Goal: Task Accomplishment & Management: Manage account settings

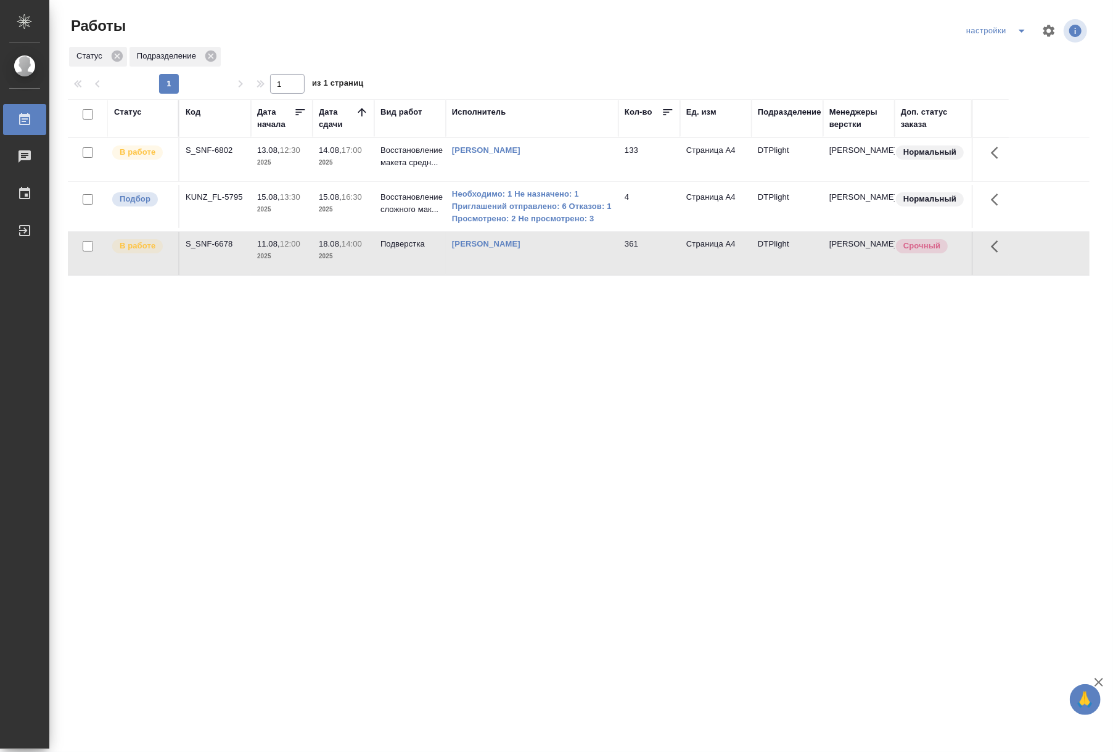
click at [343, 161] on p "2025" at bounding box center [343, 163] width 49 height 12
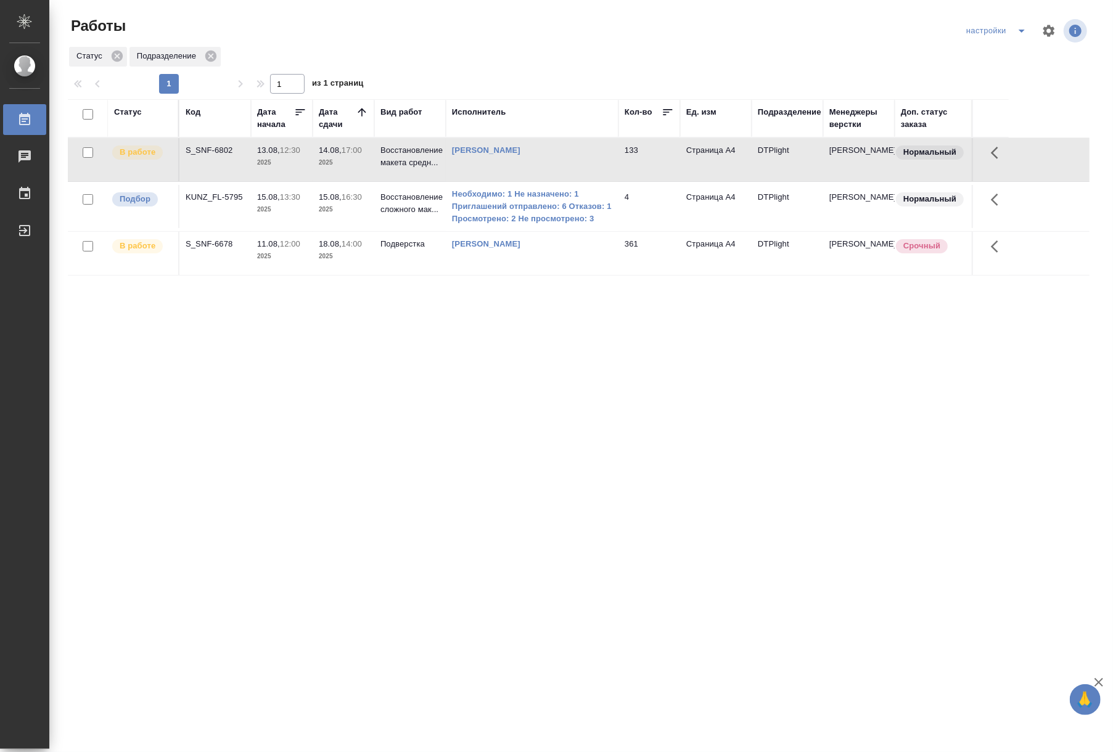
click at [343, 161] on p "2025" at bounding box center [343, 163] width 49 height 12
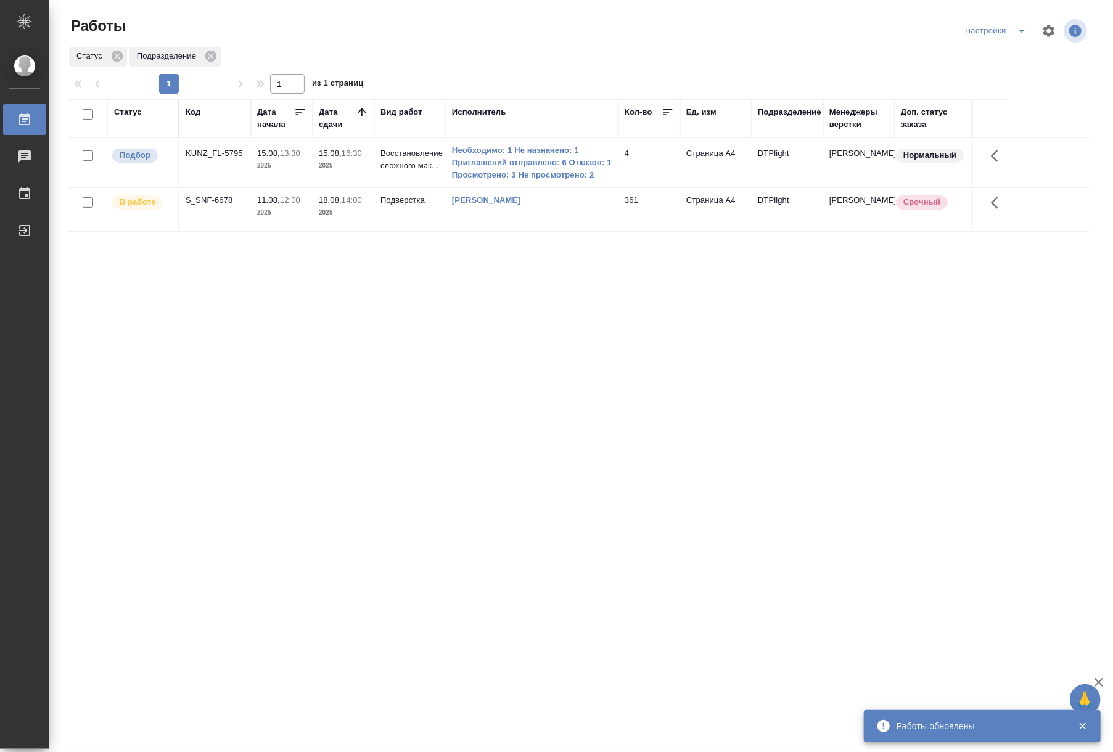
click at [745, 406] on div "Статус Код Дата начала Дата сдачи Вид работ Исполнитель Кол-во Ед. изм Подразде…" at bounding box center [578, 321] width 1021 height 444
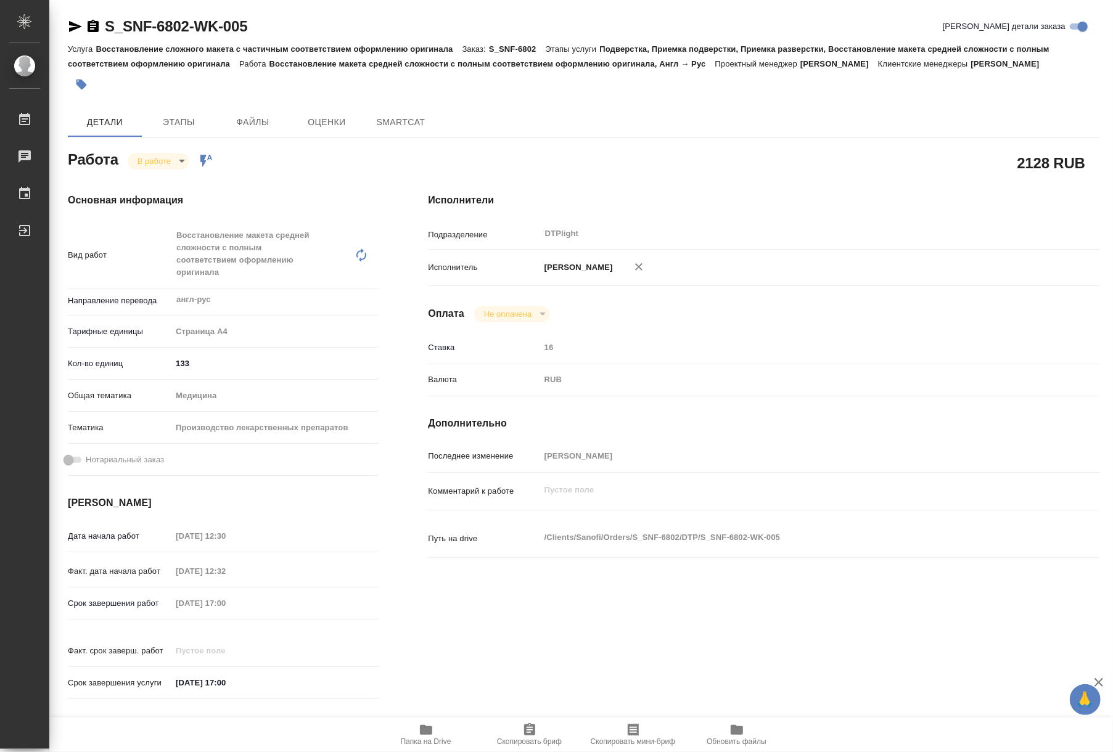
type textarea "x"
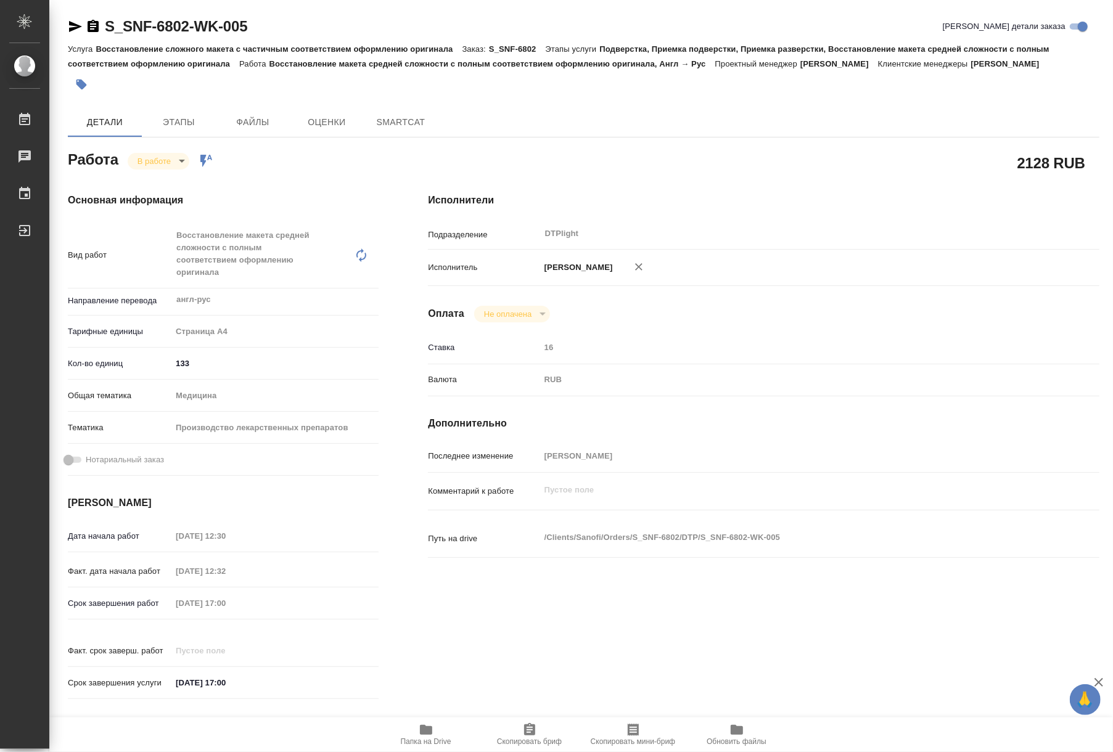
type textarea "x"
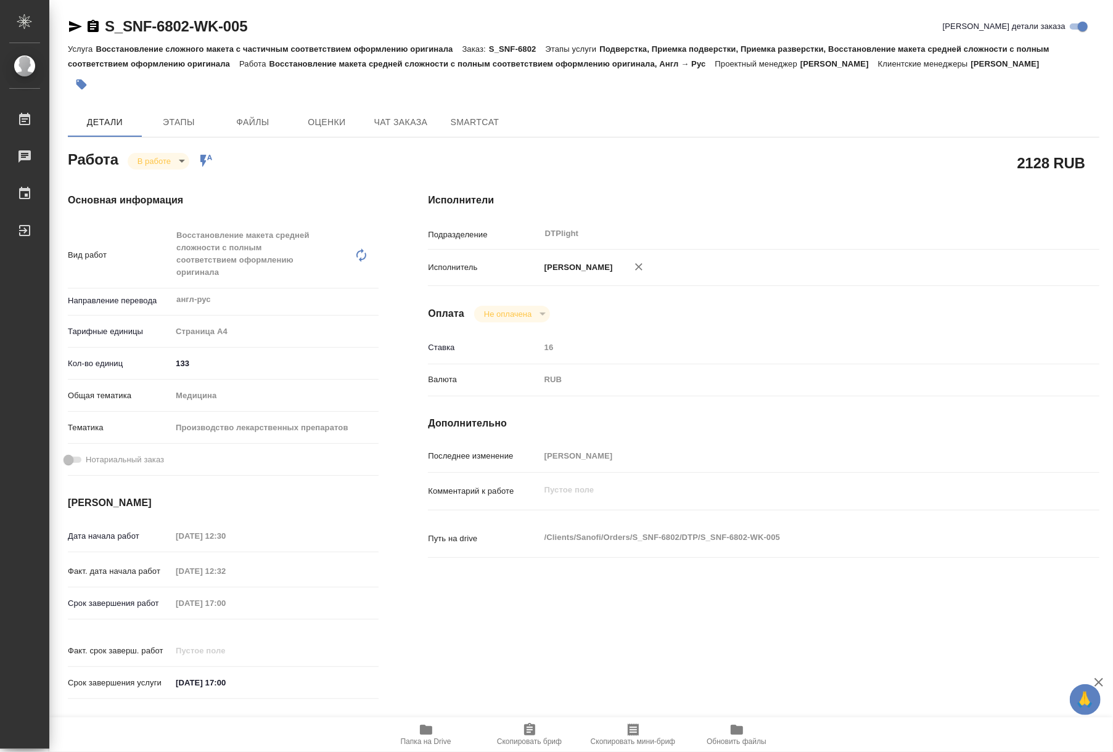
click at [420, 737] on span "Папка на Drive" at bounding box center [426, 741] width 51 height 9
type textarea "x"
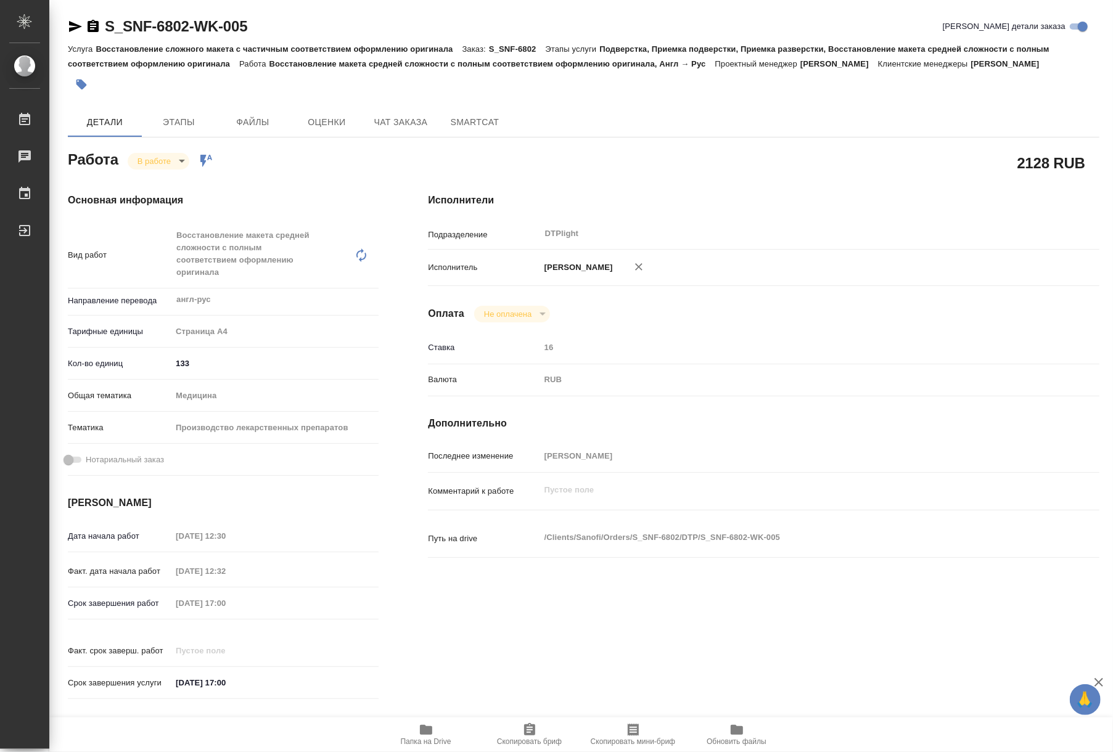
type textarea "x"
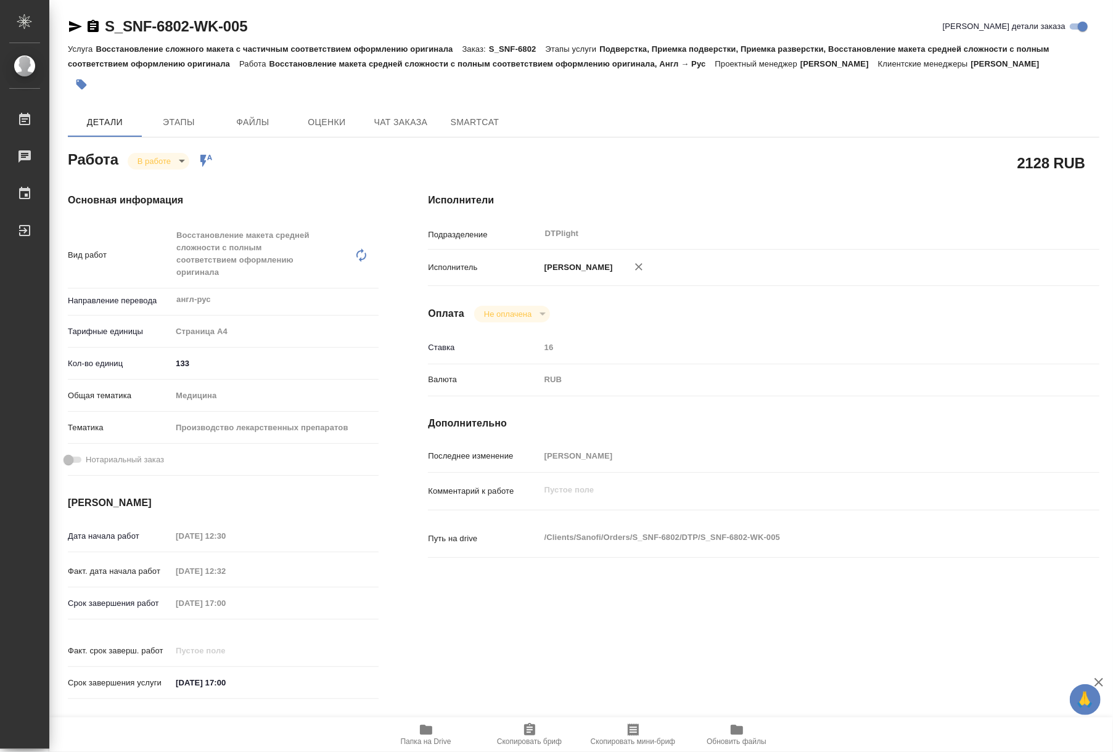
type textarea "x"
click at [168, 169] on div "Основная информация Вид работ Восстановление макета средней сложности с полным …" at bounding box center [223, 449] width 360 height 563
click at [165, 161] on body "🙏 .cls-1 fill:#fff; AWATERA Riianova Anna Работы 0 Чаты График Выйти S_SNF-6802…" at bounding box center [556, 376] width 1113 height 752
click at [166, 182] on button "Выполнен" at bounding box center [159, 182] width 45 height 14
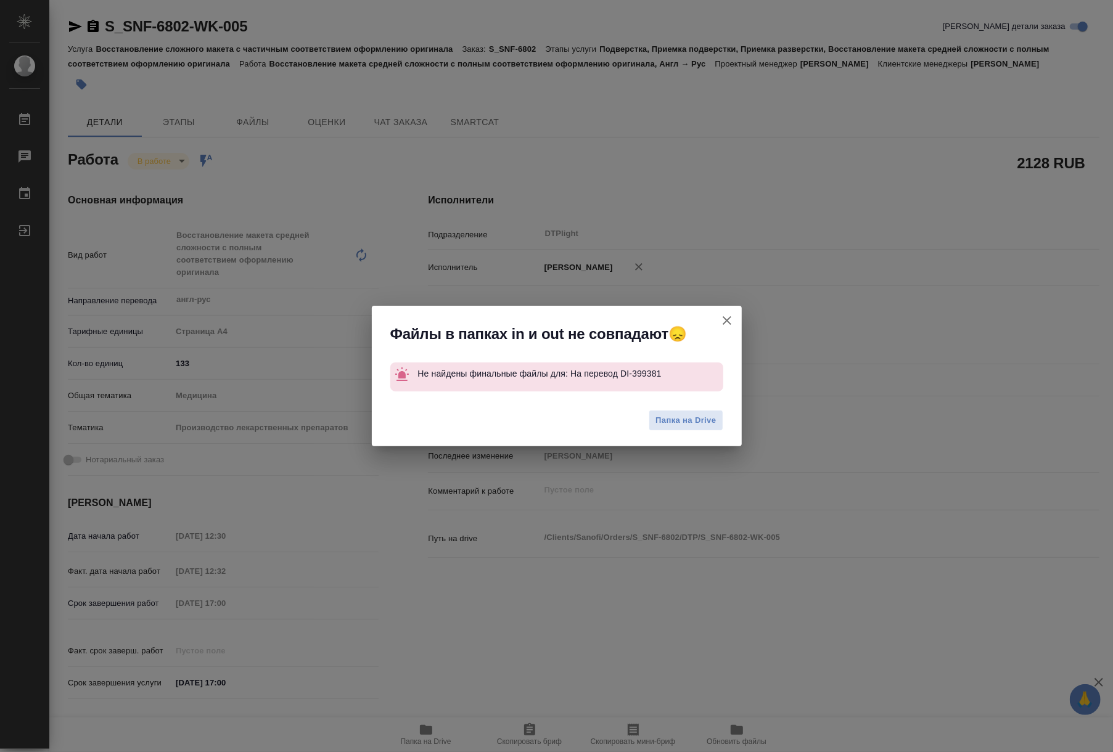
type textarea "x"
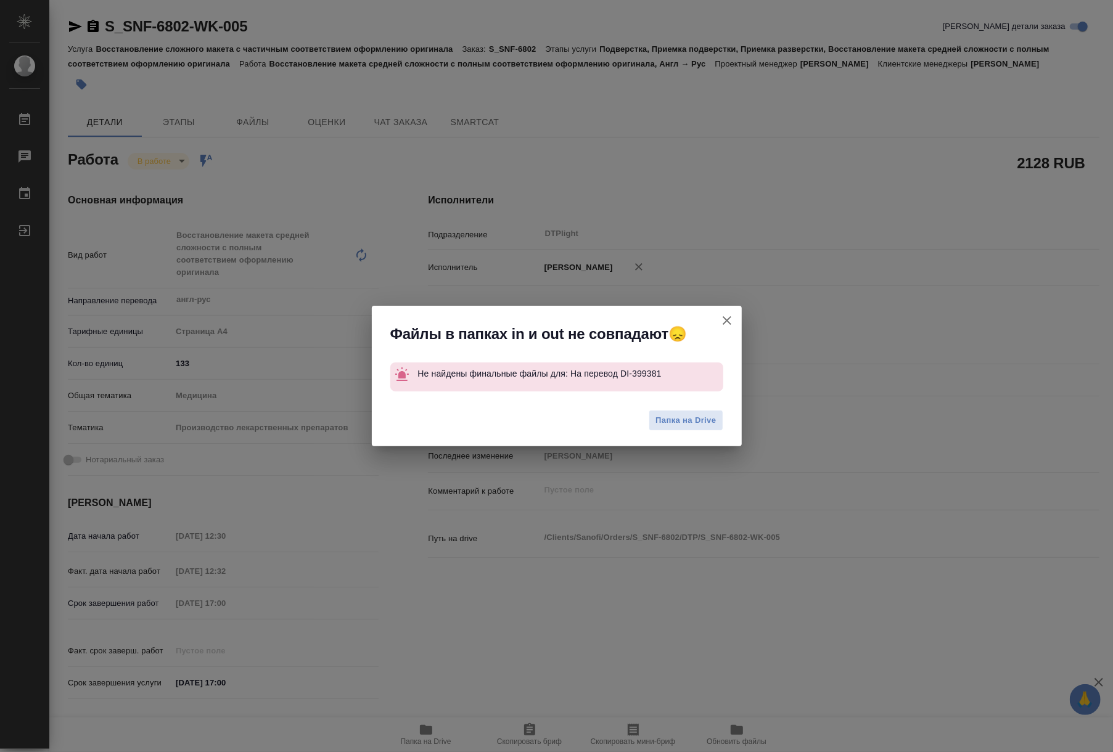
type textarea "x"
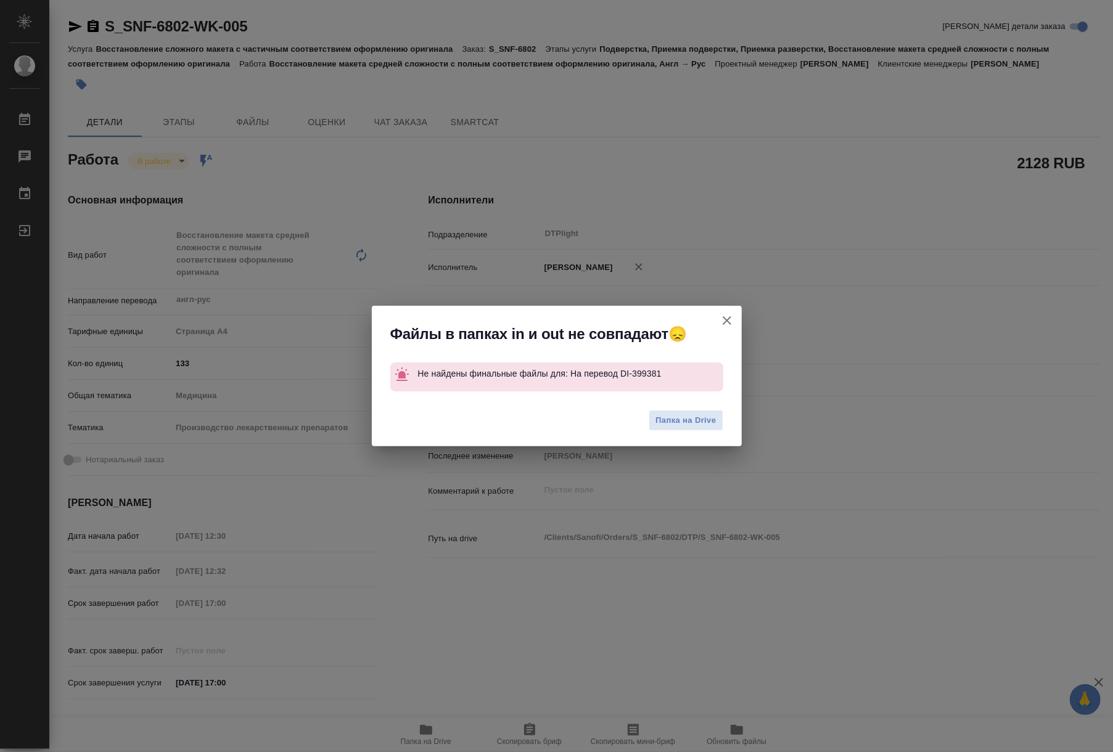
click at [725, 317] on icon "button" at bounding box center [726, 320] width 15 height 15
type textarea "x"
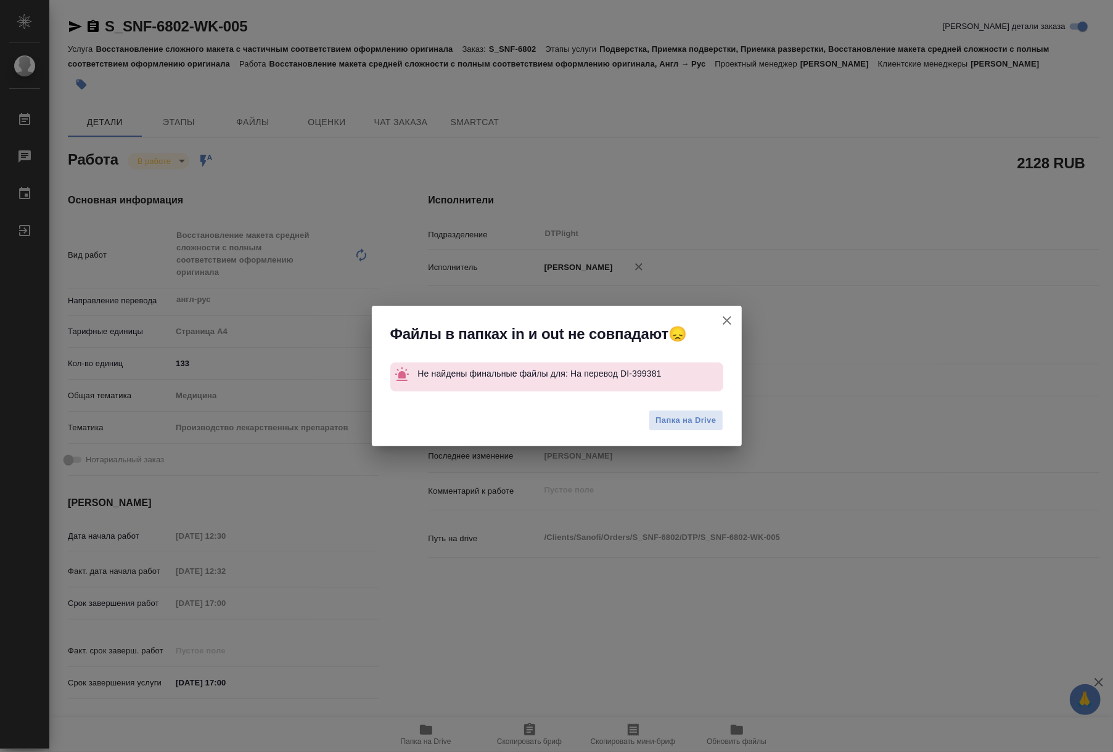
type textarea "x"
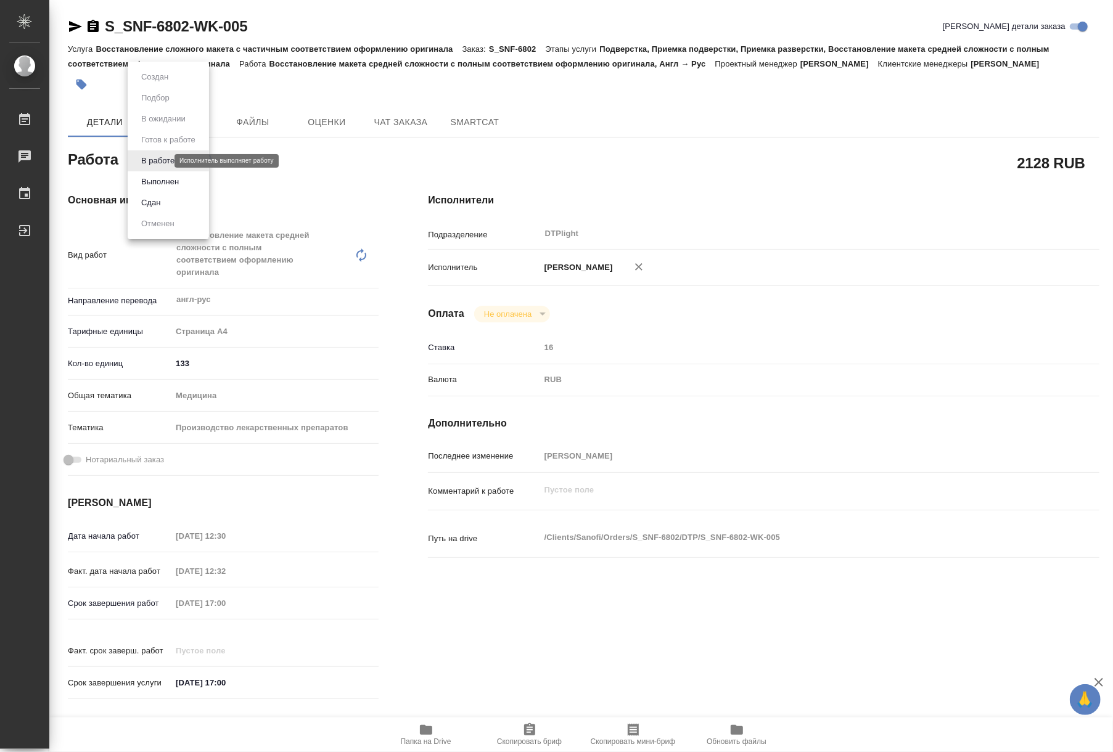
click at [149, 157] on body "🙏 .cls-1 fill:#fff; AWATERA Riianova Anna Работы 0 Чаты График Выйти S_SNF-6802…" at bounding box center [556, 376] width 1113 height 752
click at [154, 184] on button "Выполнен" at bounding box center [159, 182] width 45 height 14
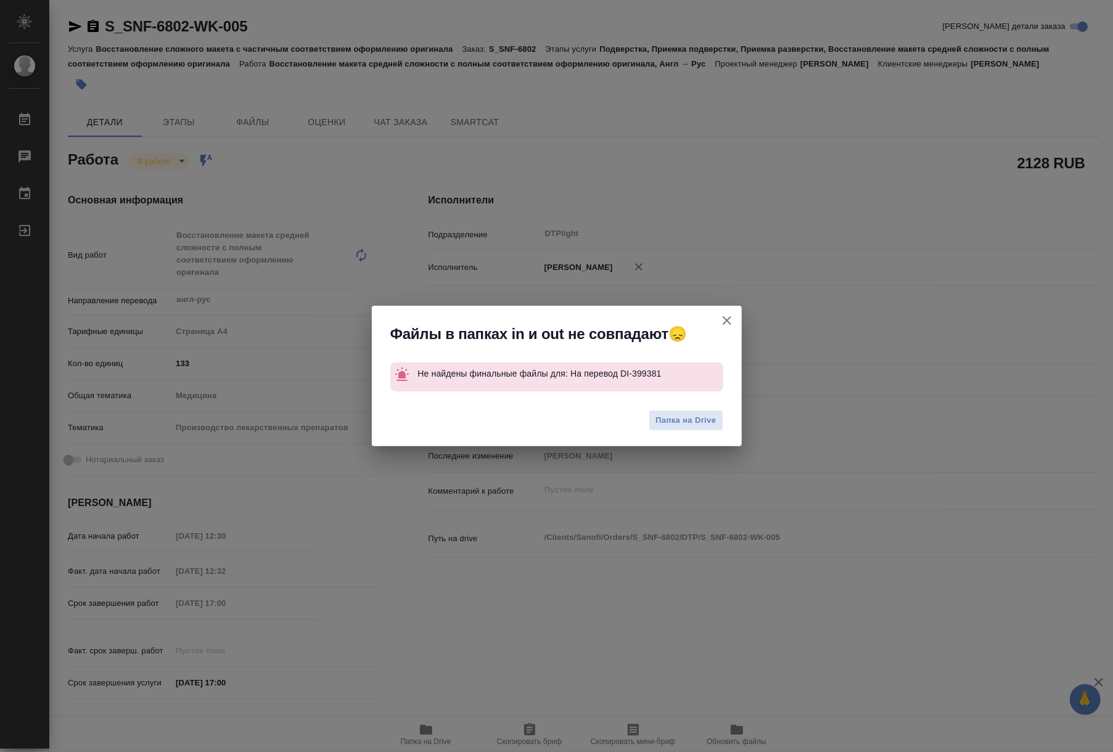
type textarea "x"
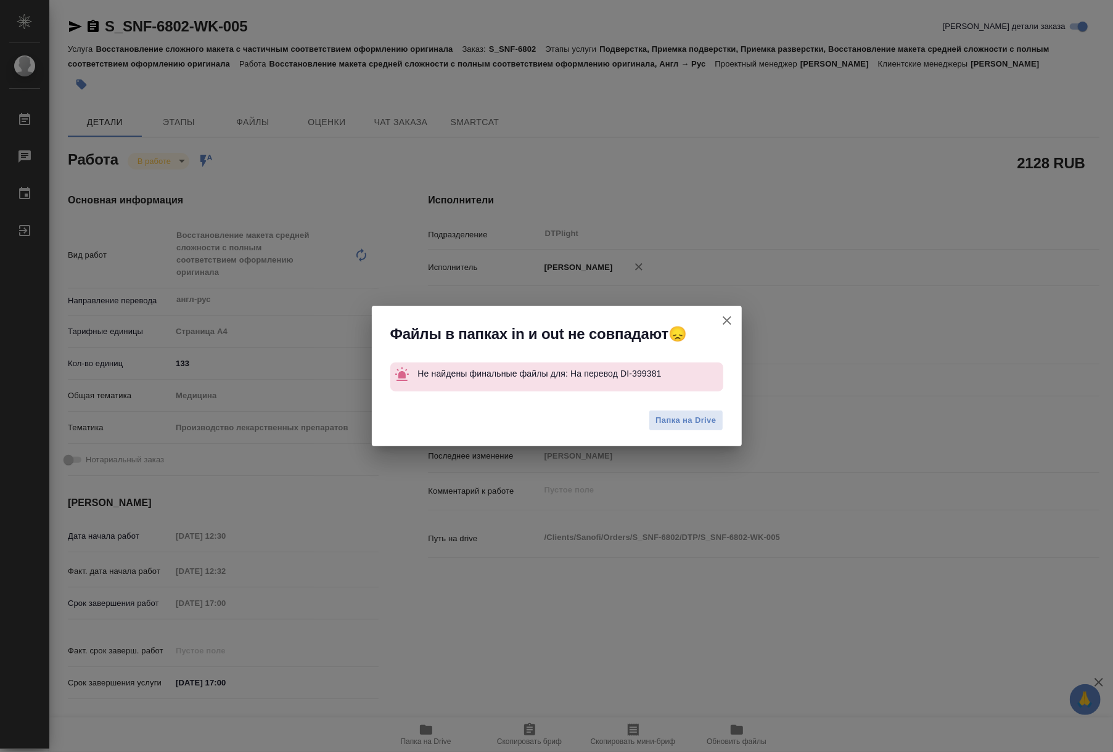
type textarea "x"
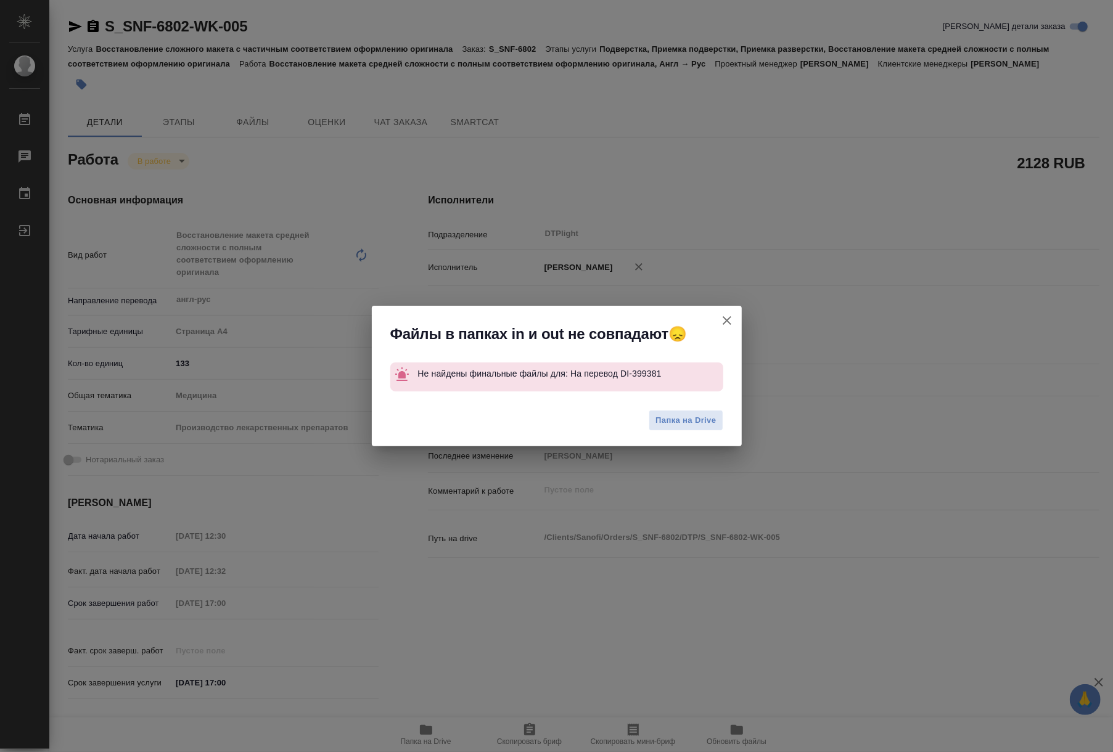
type textarea "x"
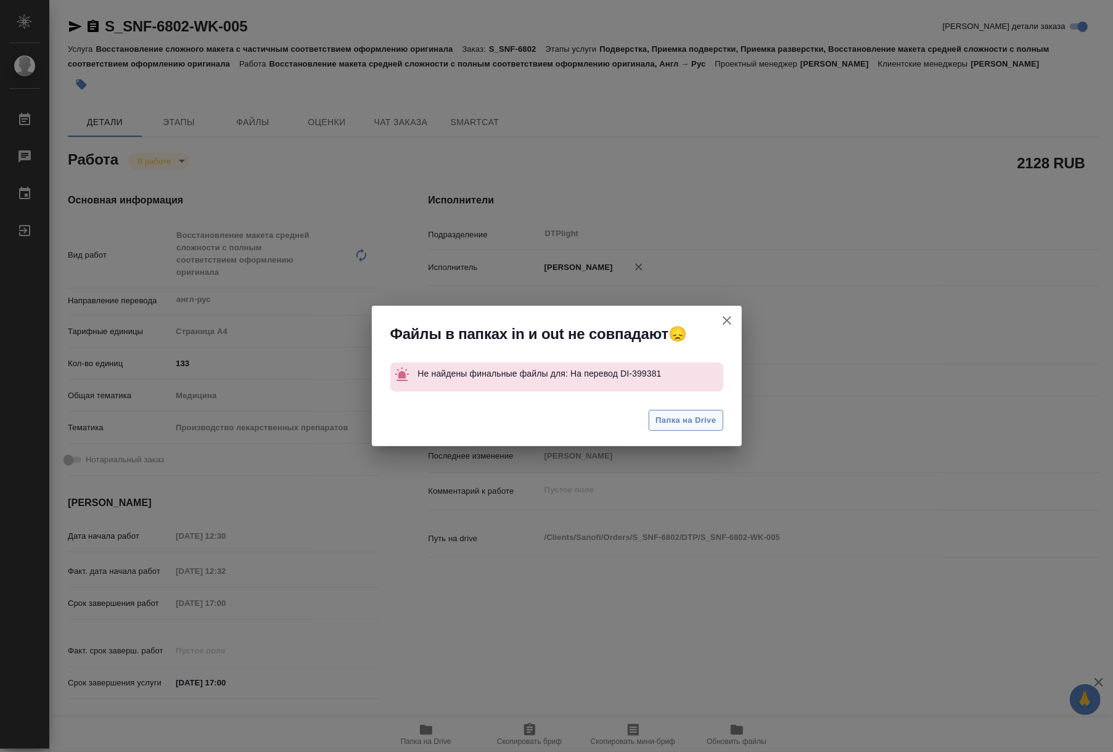
type textarea "x"
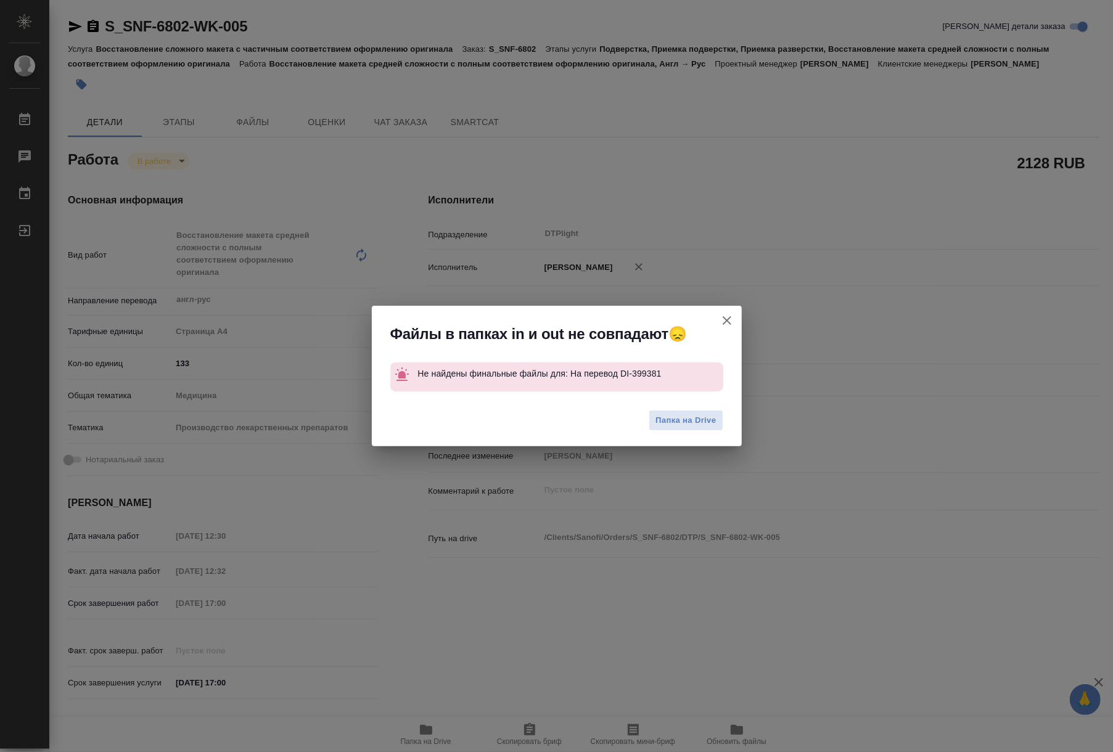
click at [727, 313] on icon "button" at bounding box center [726, 320] width 15 height 15
type textarea "x"
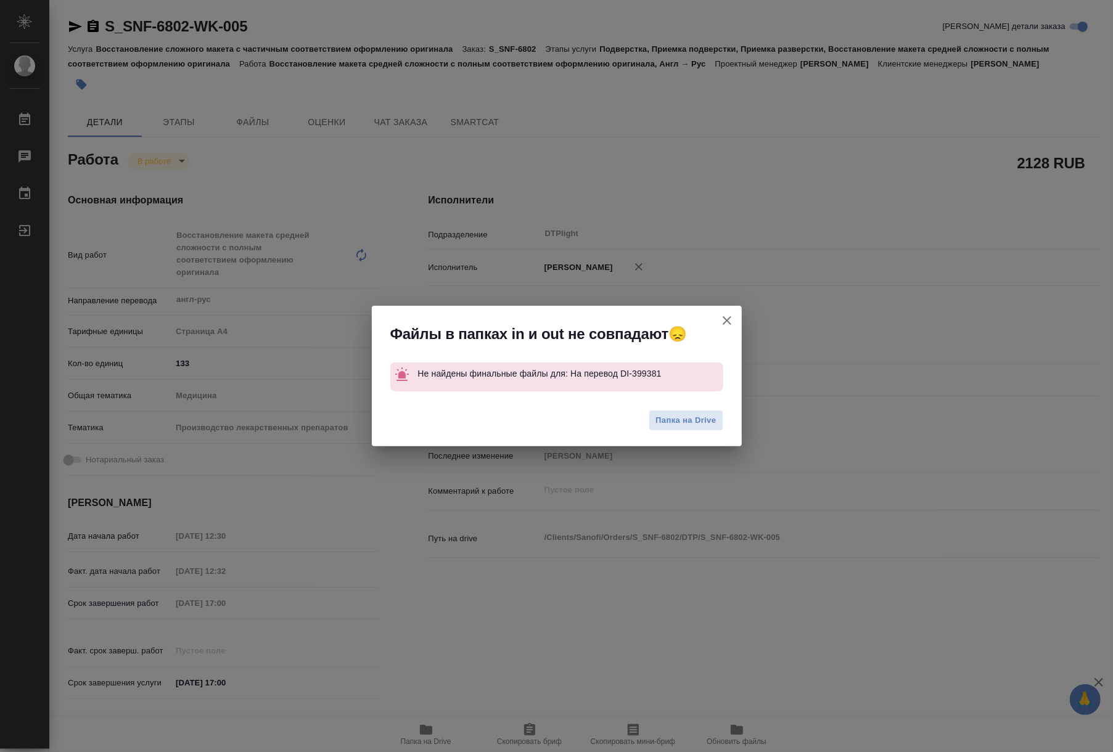
type textarea "x"
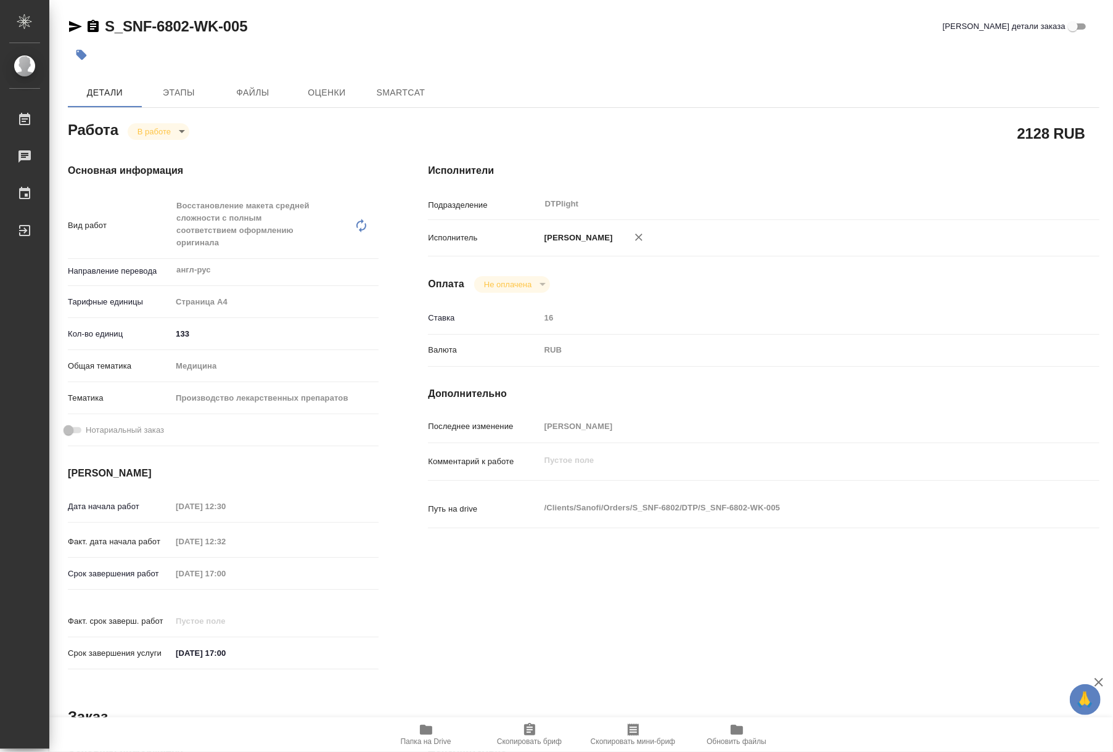
type textarea "x"
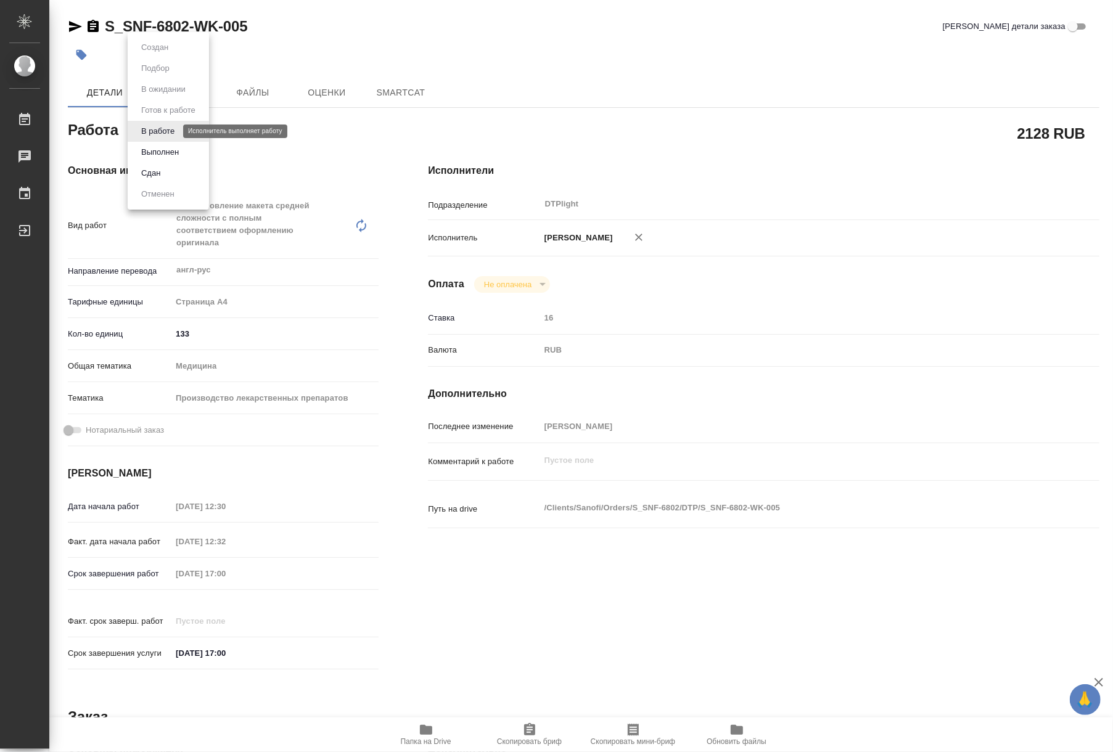
click at [150, 132] on body "🙏 .cls-1 fill:#fff; AWATERA Riianova [PERSON_NAME] Чаты График Выйти S_SNF-6802…" at bounding box center [556, 376] width 1113 height 752
type textarea "x"
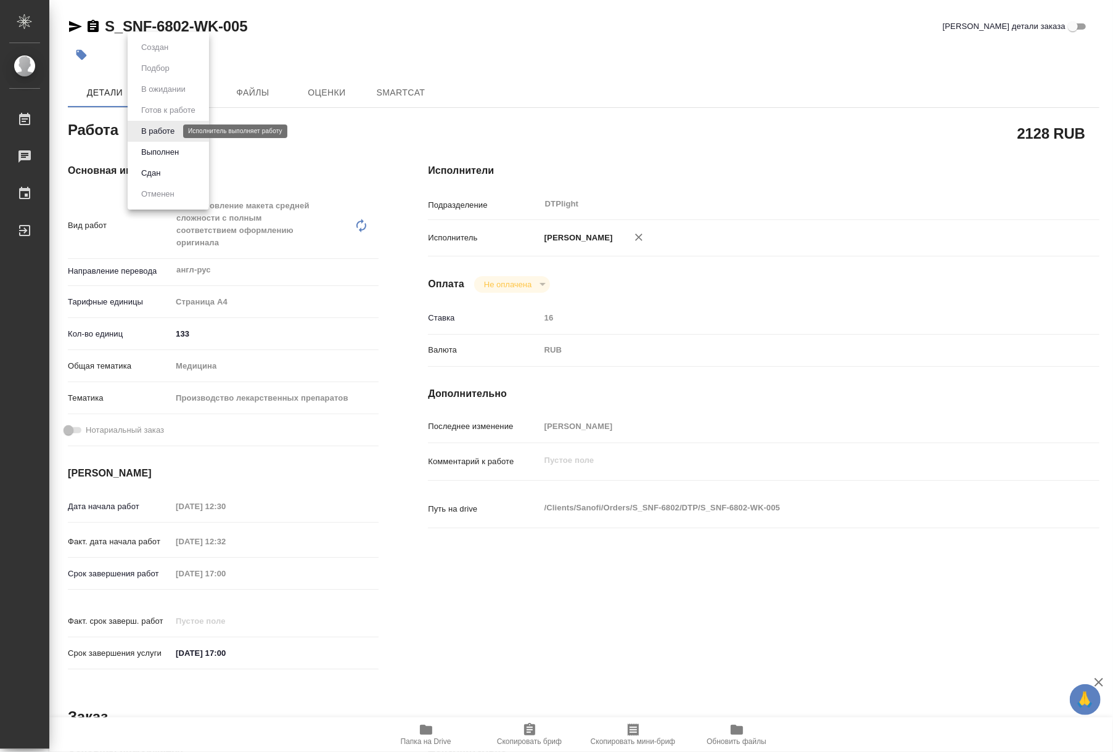
type textarea "x"
click at [157, 153] on button "Выполнен" at bounding box center [159, 152] width 45 height 14
type textarea "x"
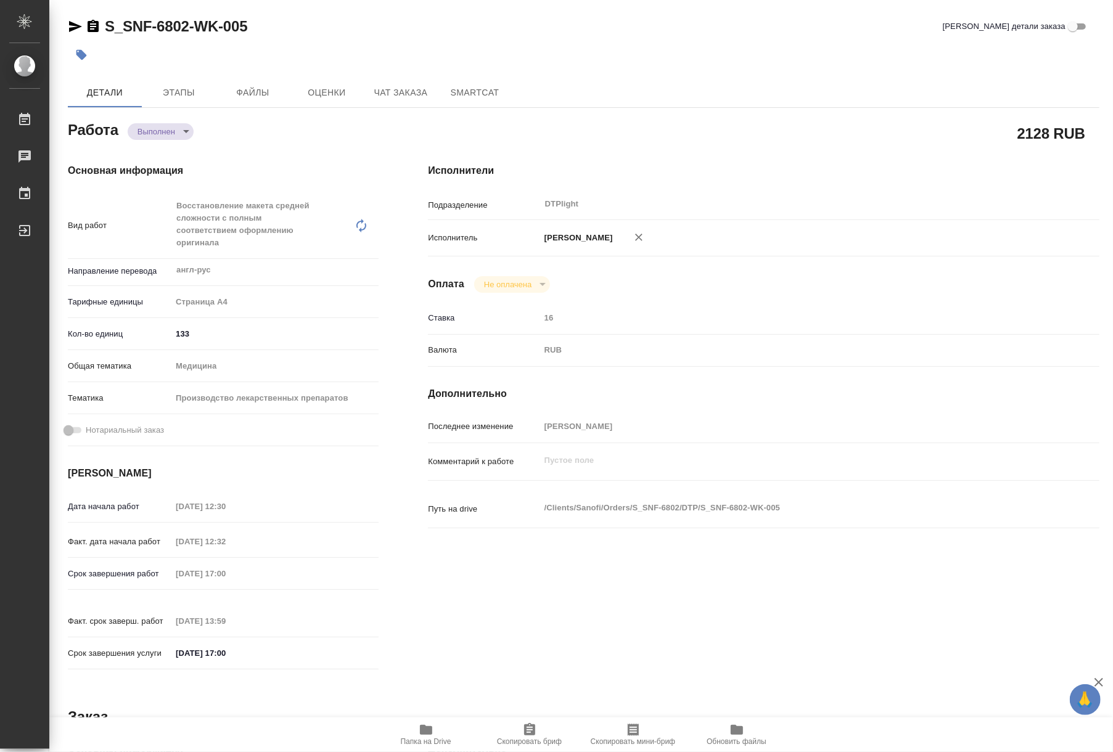
type textarea "x"
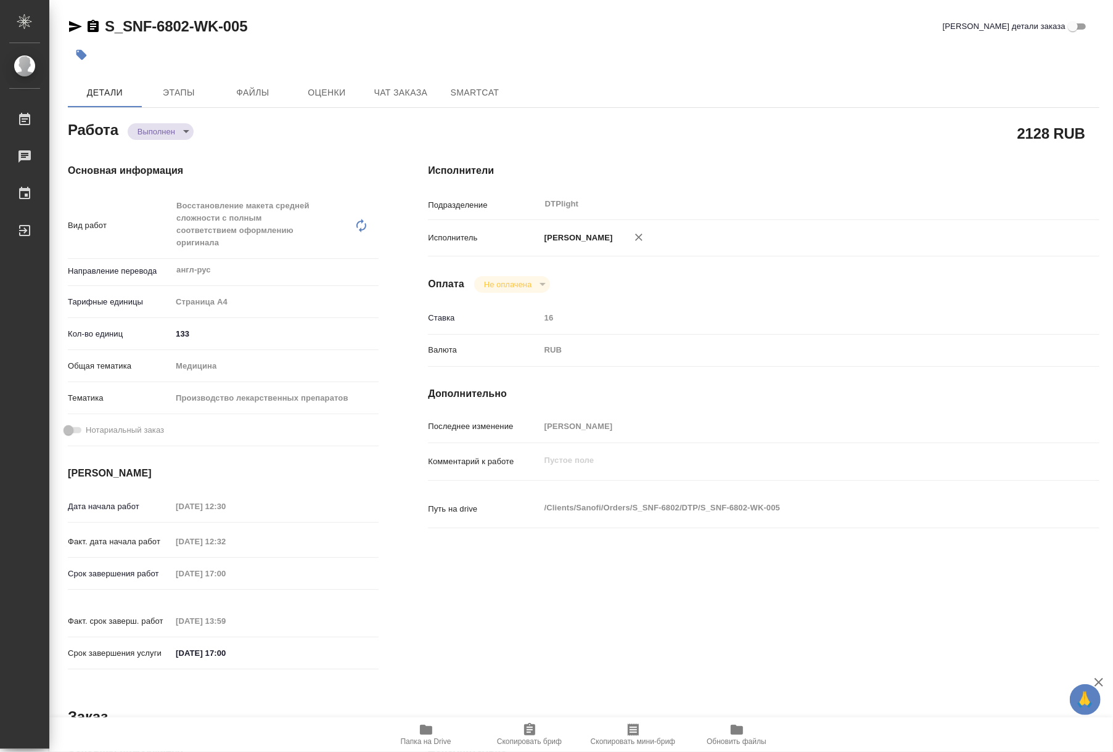
type textarea "x"
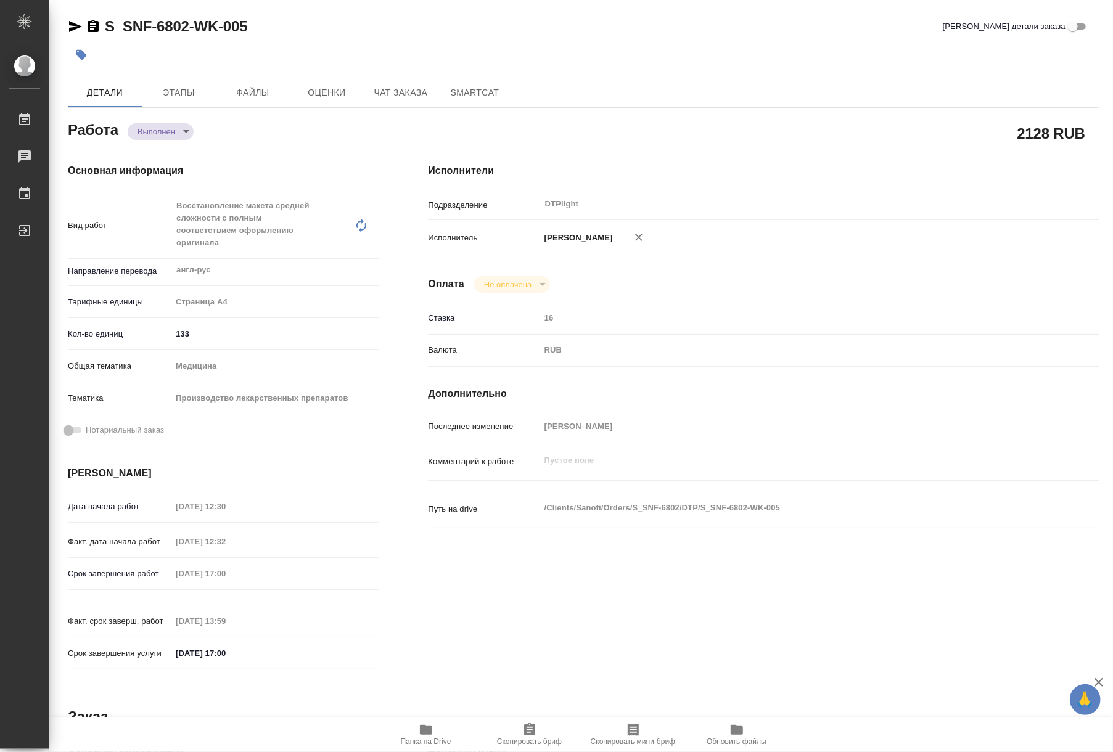
type textarea "x"
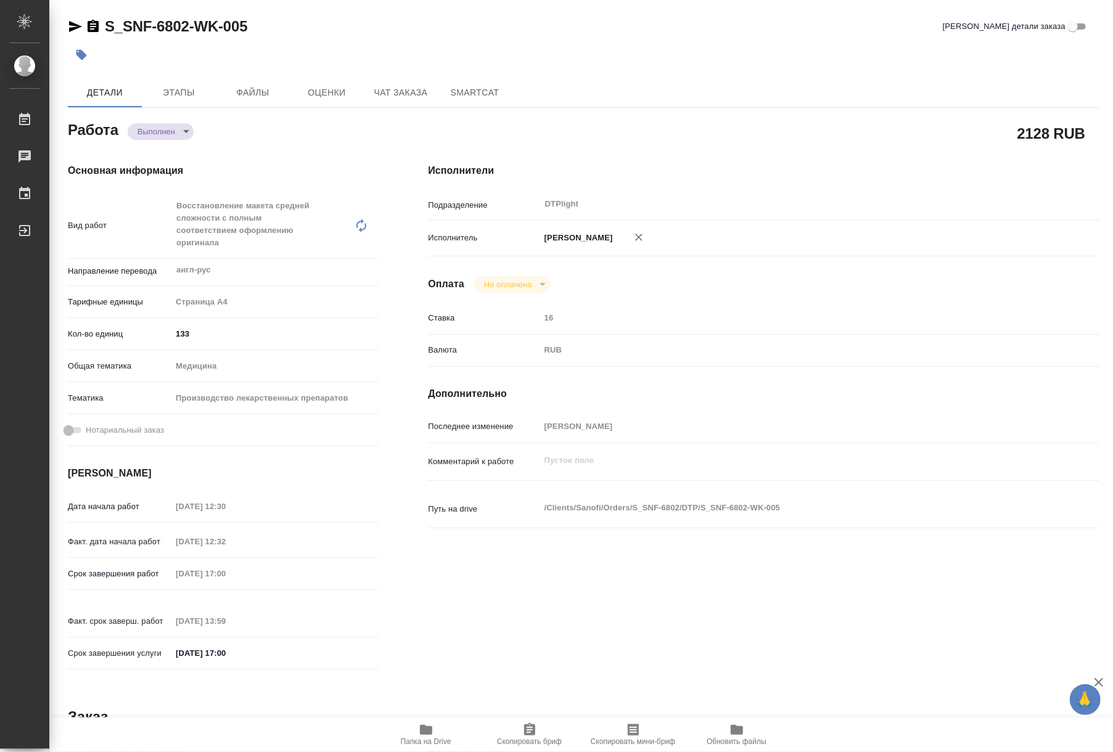
type textarea "x"
